Goal: Navigation & Orientation: Find specific page/section

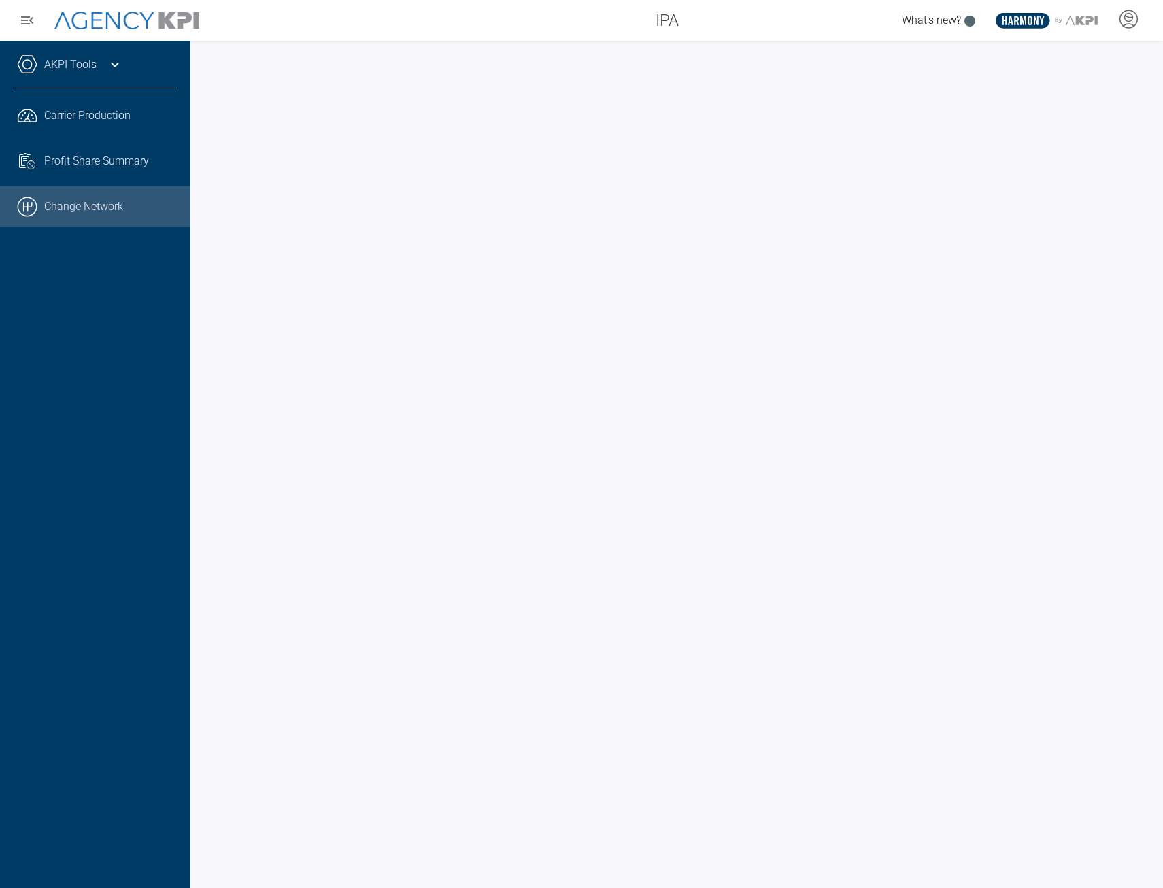
click at [74, 211] on link ".cls-1{fill:none;stroke:#000;stroke-linecap:round;stroke-linejoin:round;stroke-…" at bounding box center [95, 206] width 190 height 41
click at [1118, 27] on icon at bounding box center [1128, 19] width 20 height 20
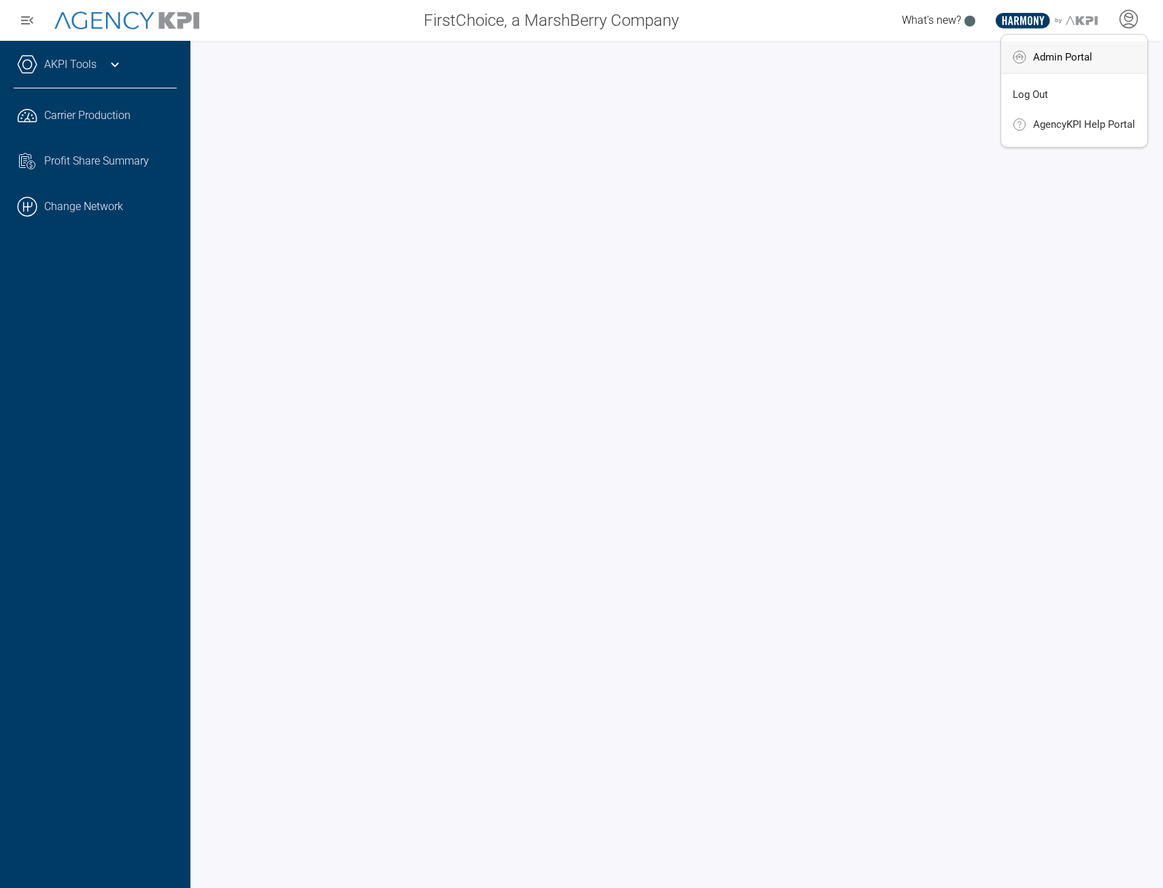
click at [1079, 62] on span "Admin Portal" at bounding box center [1062, 57] width 59 height 11
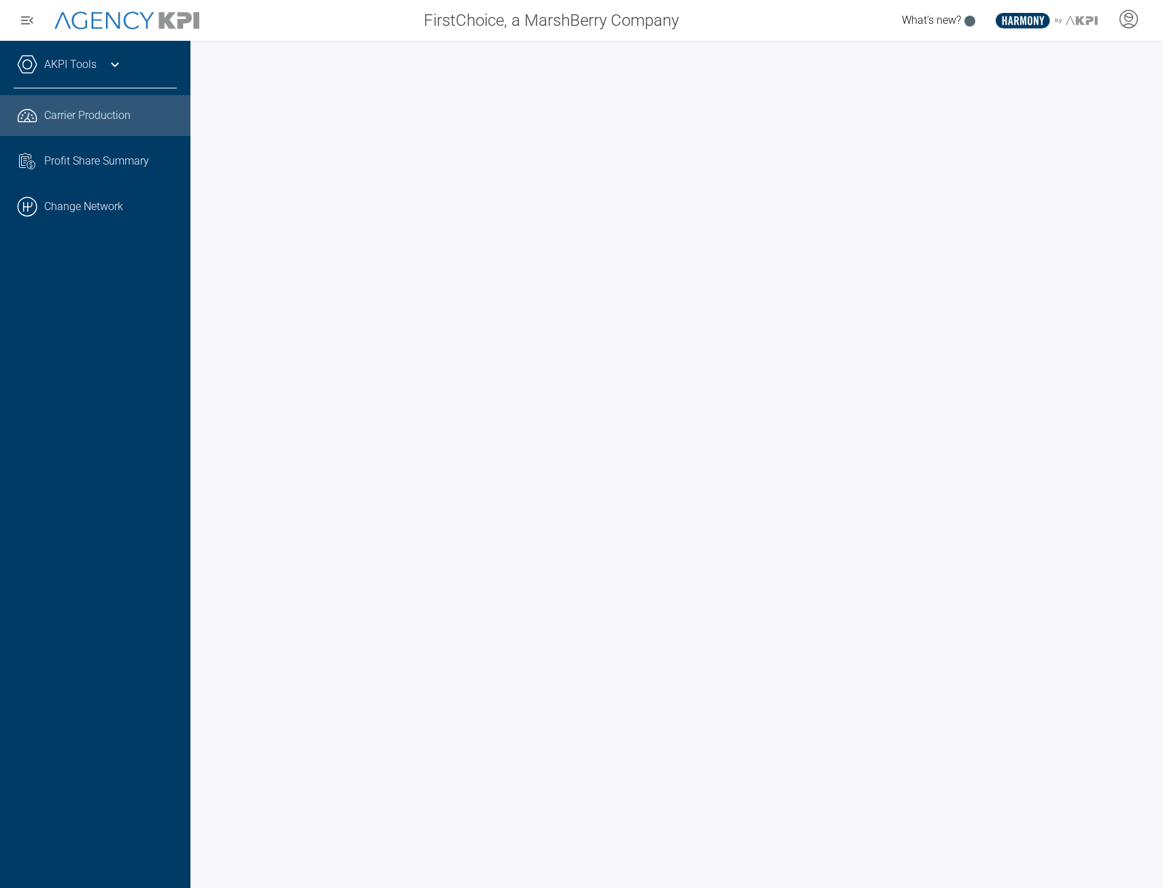
click at [86, 113] on span "Carrier Production" at bounding box center [87, 115] width 86 height 16
